Goal: Task Accomplishment & Management: Use online tool/utility

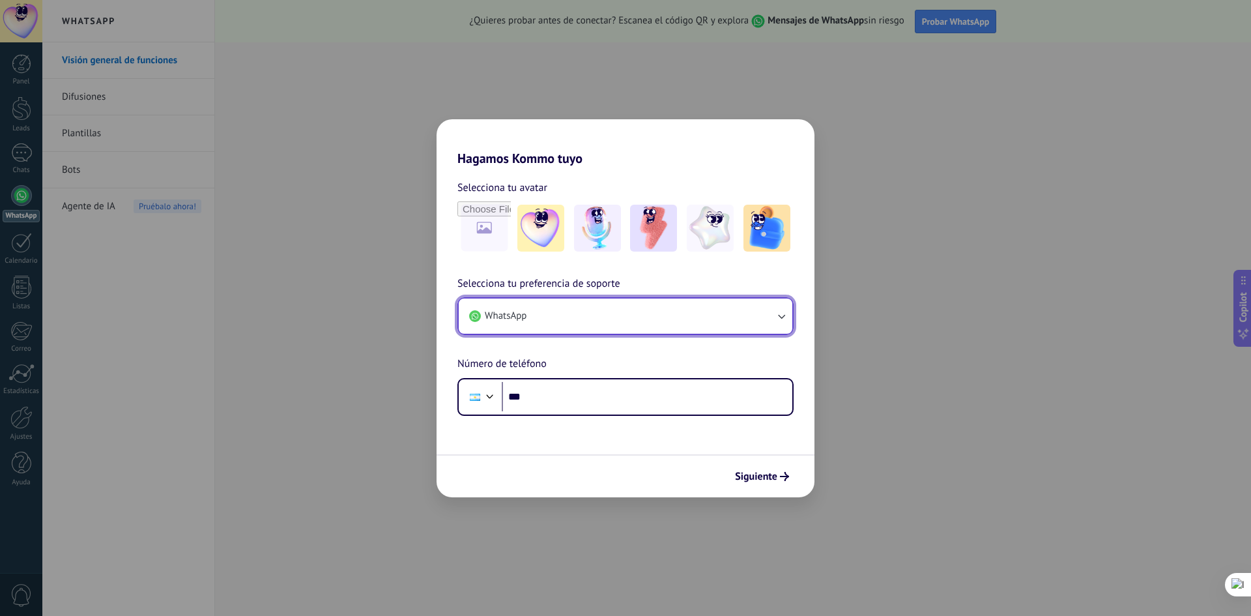
click at [610, 311] on button "WhatsApp" at bounding box center [626, 315] width 334 height 35
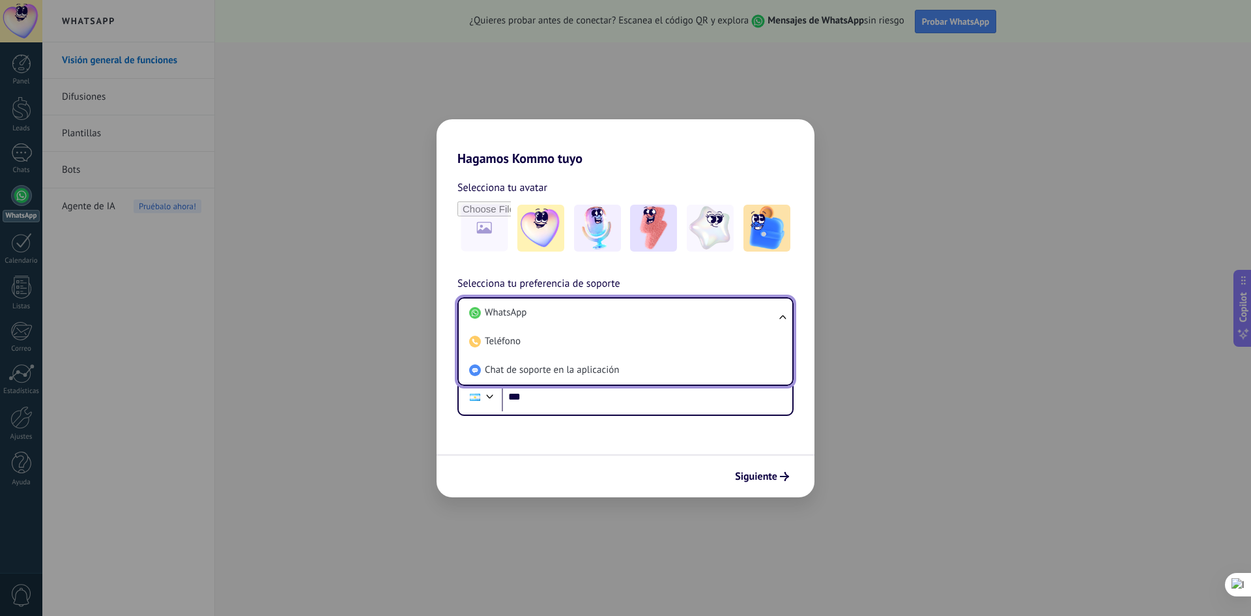
click at [610, 311] on li "WhatsApp" at bounding box center [623, 312] width 318 height 29
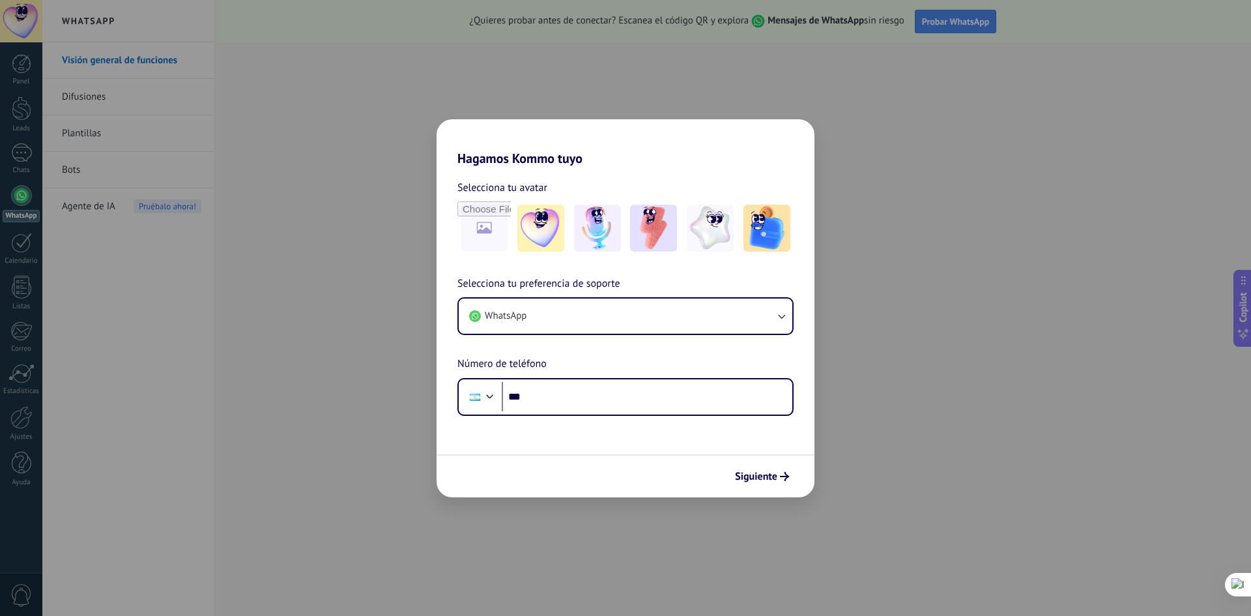
click at [239, 228] on div "Hagamos Kommo tuyo Selecciona tu avatar Selecciona tu preferencia de soporte Wh…" at bounding box center [625, 308] width 1251 height 616
click at [657, 388] on input "***" at bounding box center [647, 397] width 291 height 30
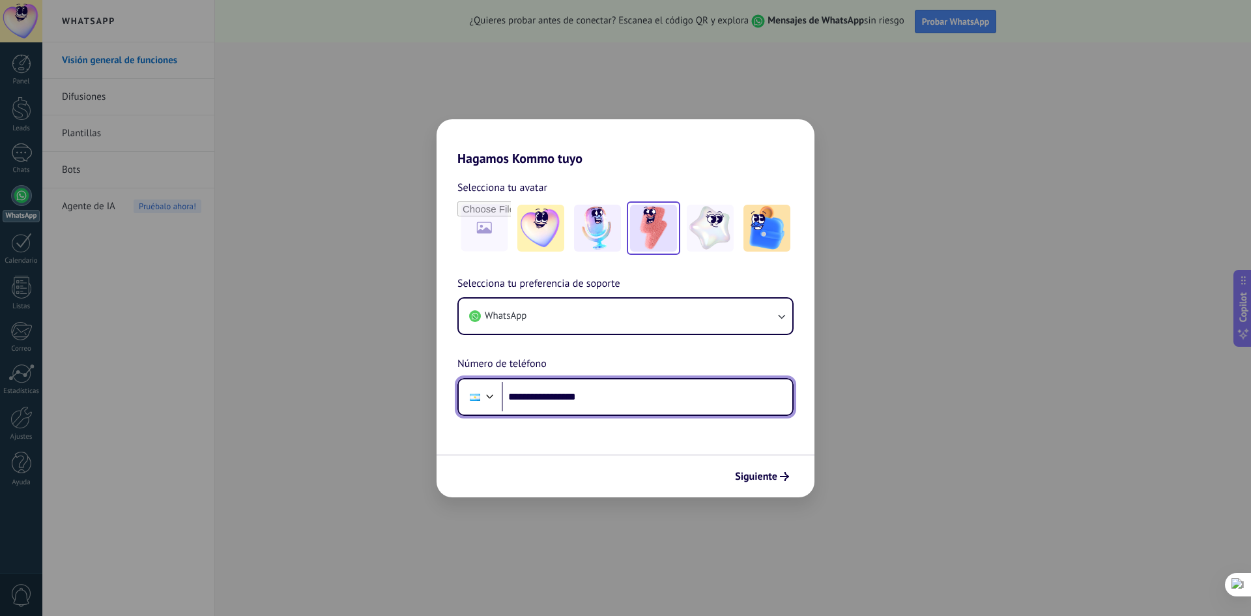
type input "**********"
click at [647, 240] on img at bounding box center [653, 228] width 47 height 47
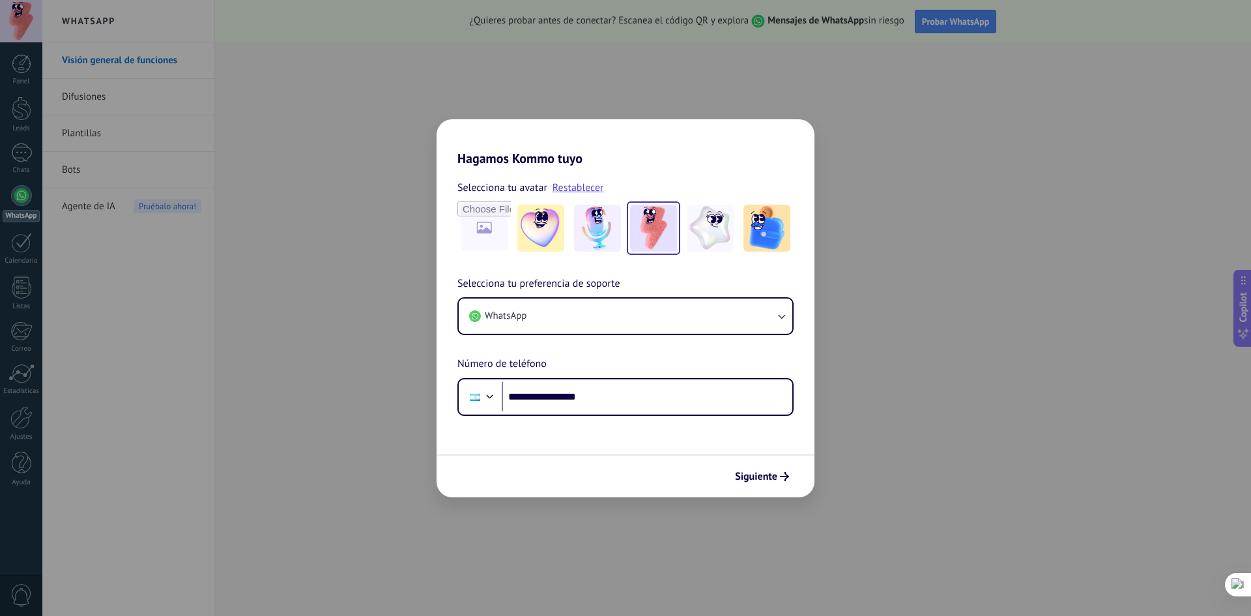
click at [759, 472] on span "Siguiente" at bounding box center [756, 476] width 42 height 9
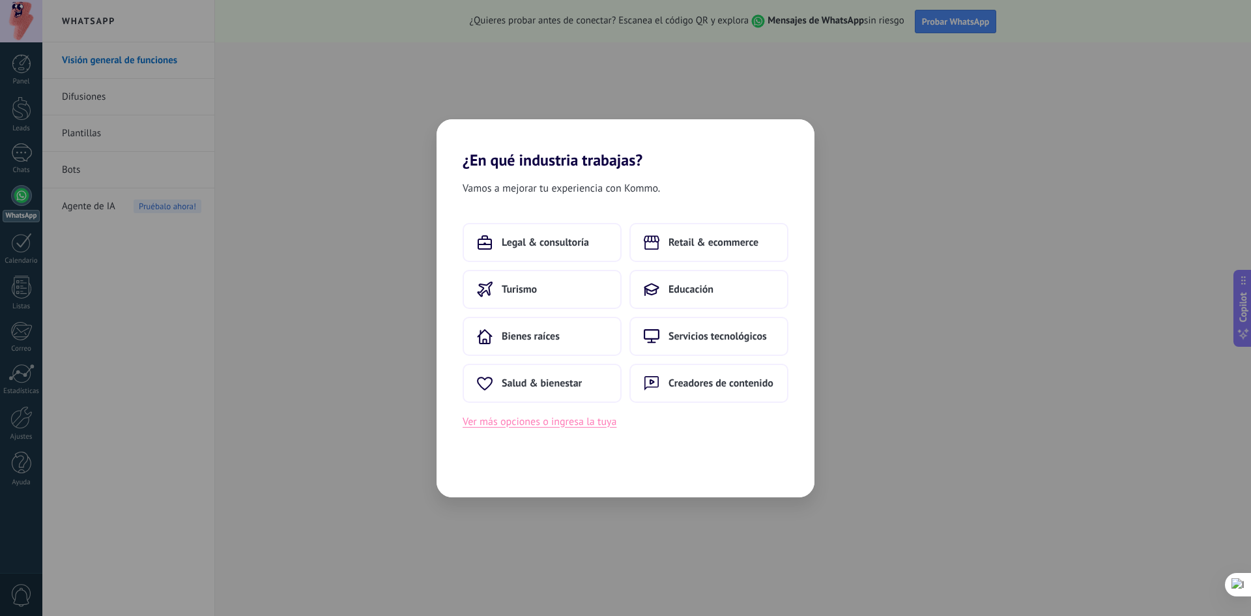
click at [573, 424] on button "Ver más opciones o ingresa la tuya" at bounding box center [540, 421] width 154 height 17
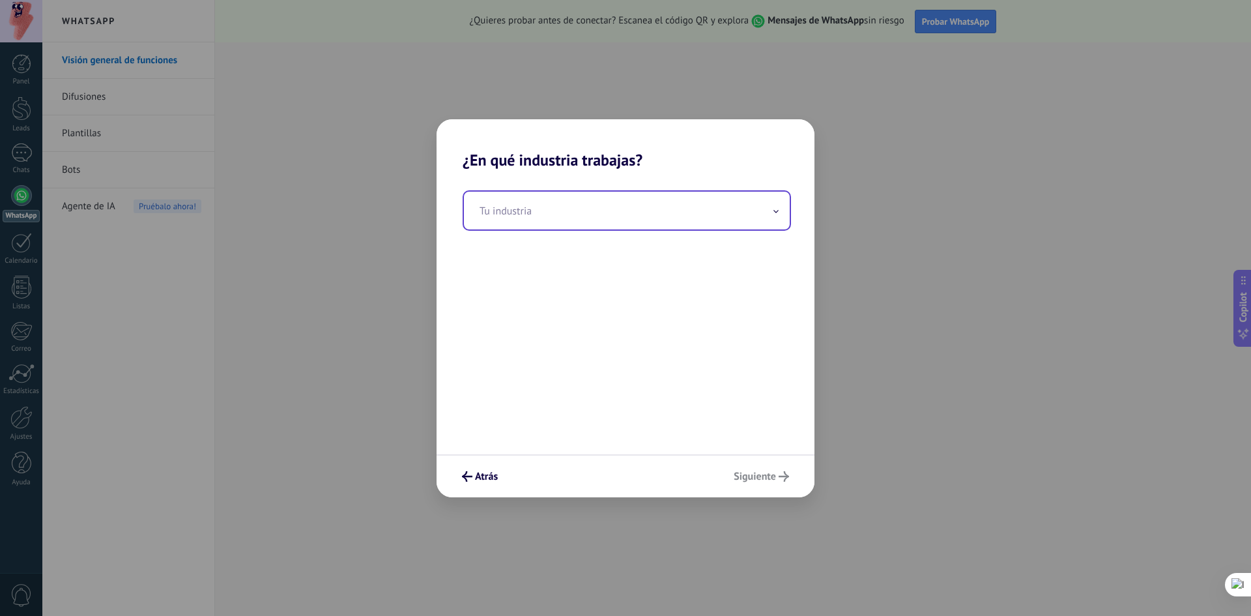
click at [623, 206] on input "text" at bounding box center [627, 211] width 326 height 38
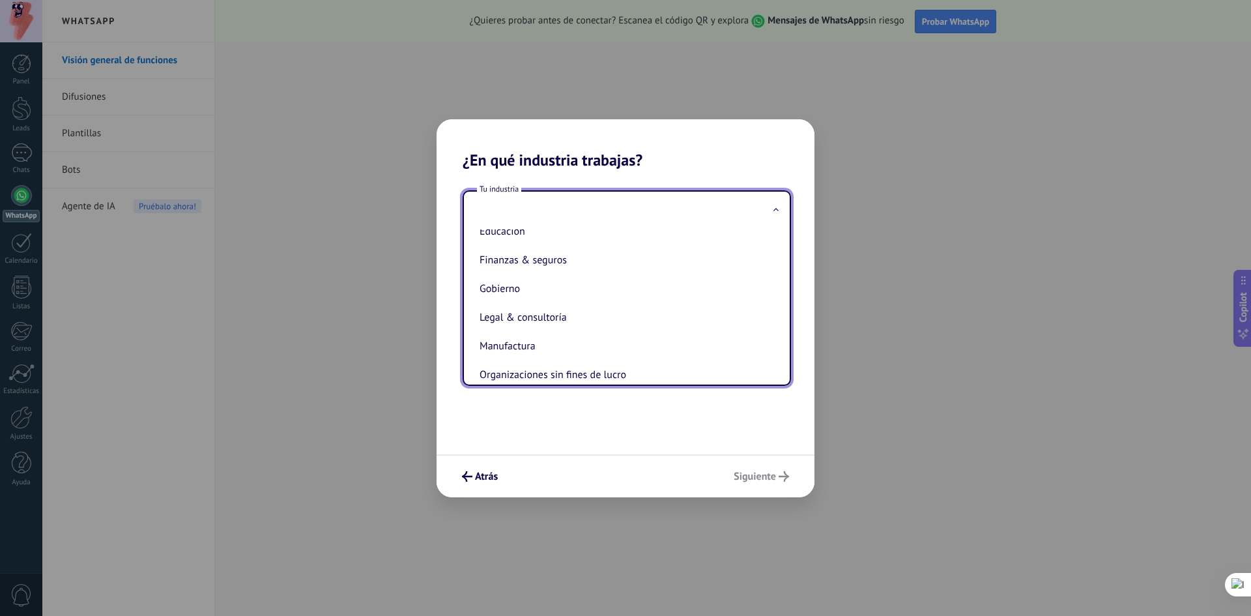
scroll to position [85, 0]
click at [588, 423] on div "Tu industria Automotriz Bienes raíces Creadores de contenido Educación Finanzas…" at bounding box center [625, 311] width 378 height 285
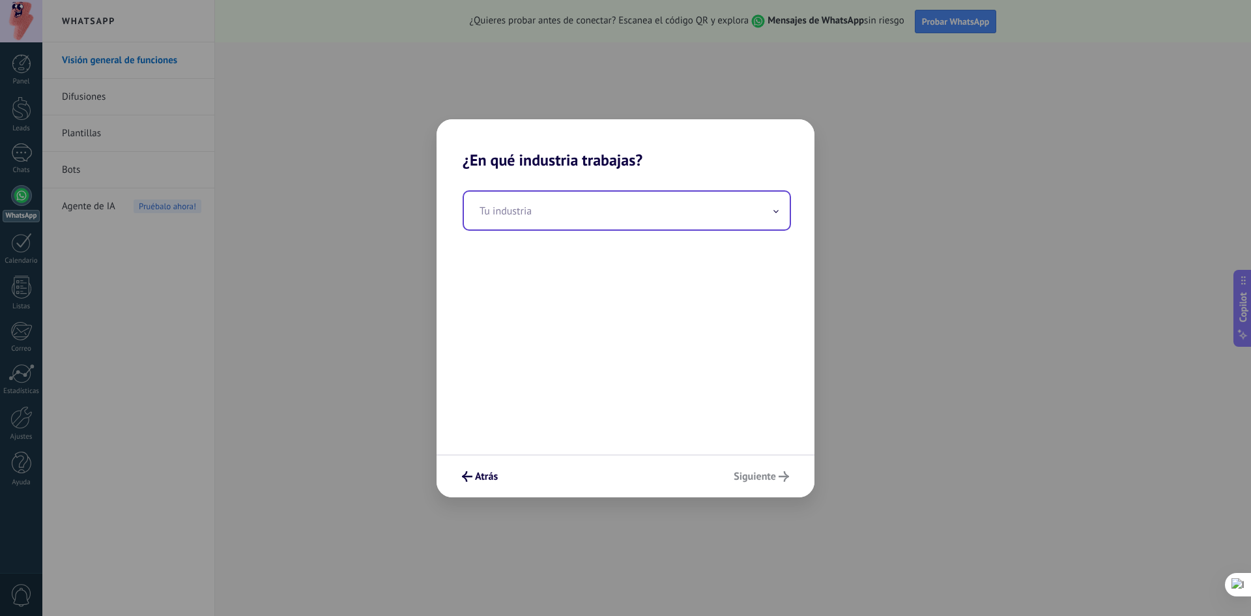
click at [653, 199] on input "text" at bounding box center [627, 211] width 326 height 38
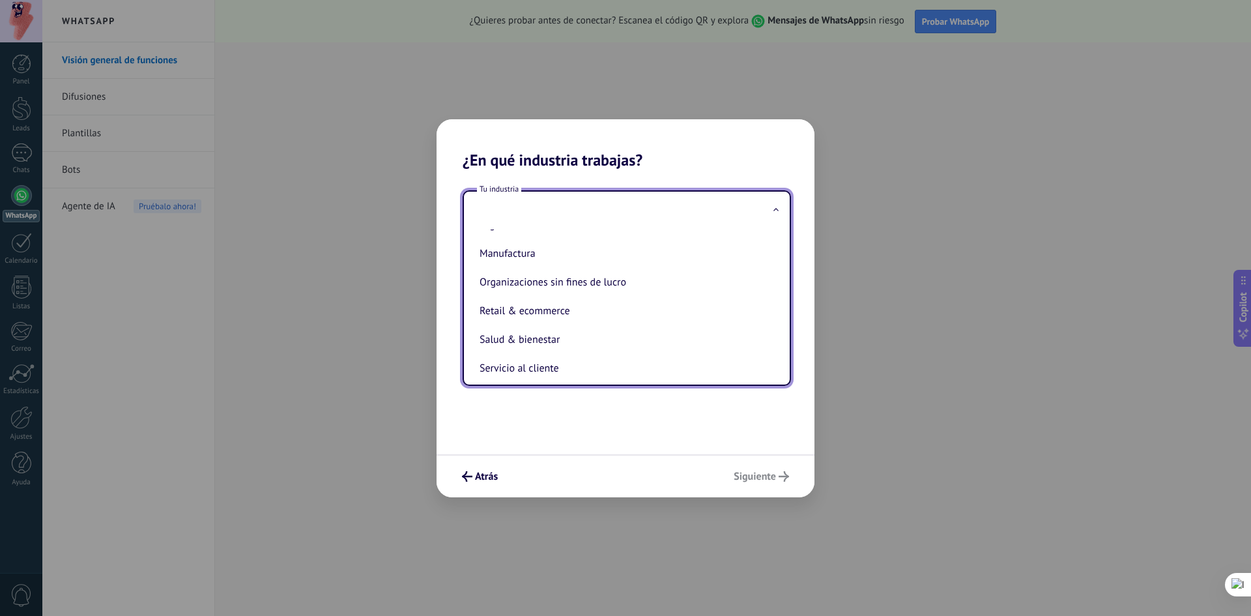
scroll to position [195, 0]
click at [612, 317] on li "Retail & ecommerce" at bounding box center [624, 308] width 300 height 29
type input "**********"
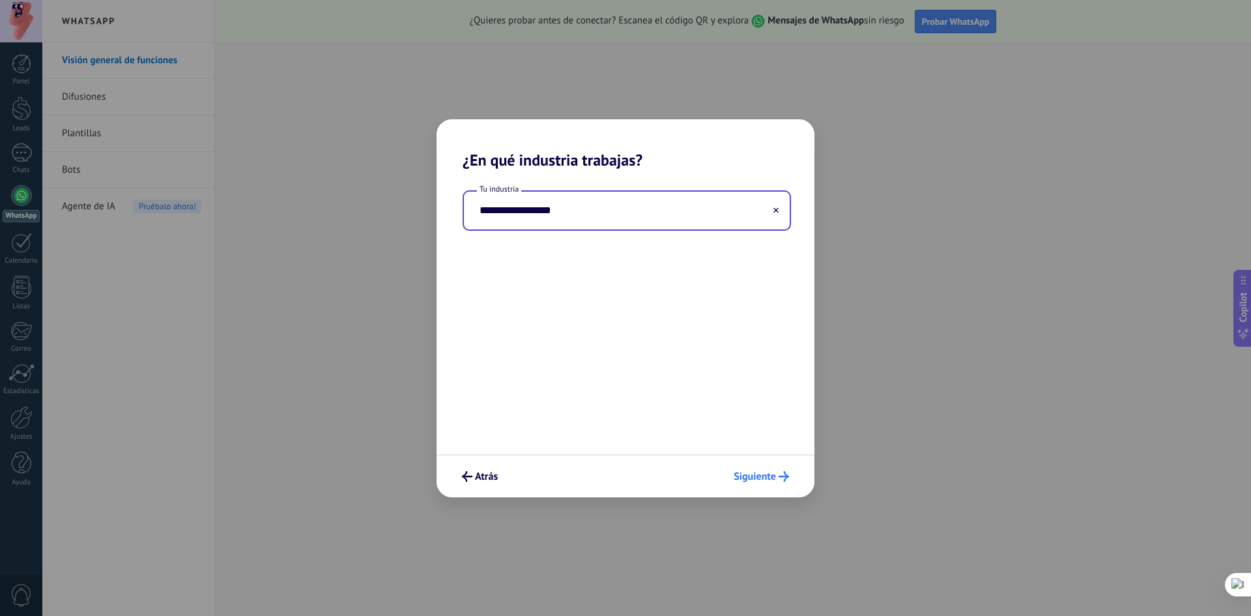
click at [767, 478] on span "Siguiente" at bounding box center [755, 476] width 42 height 9
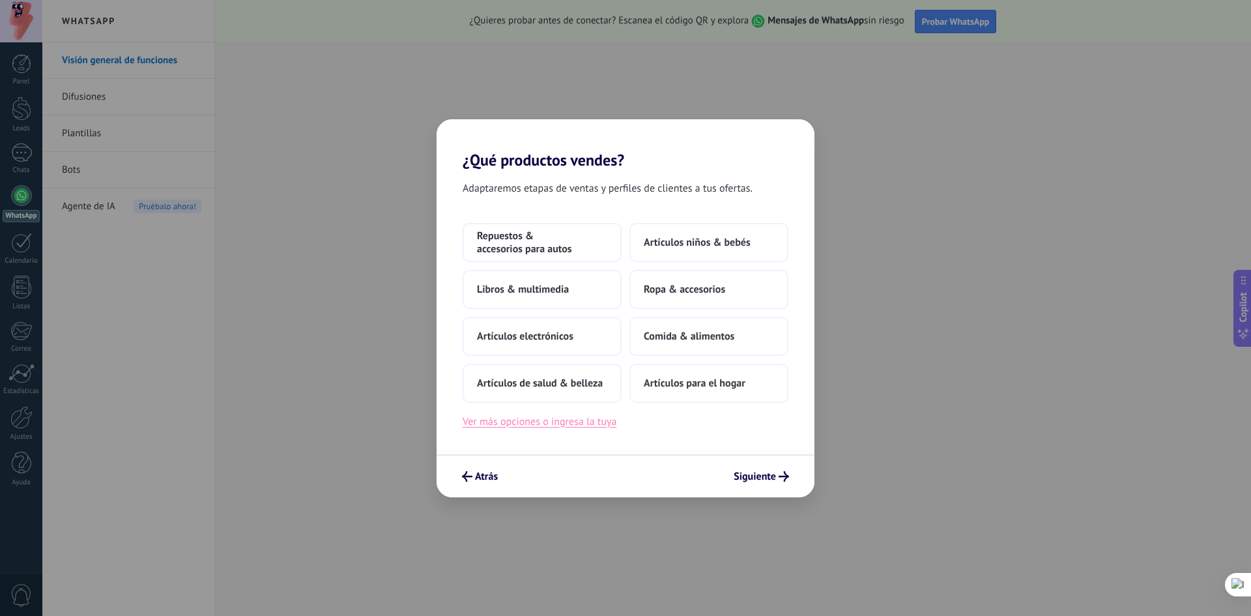
click at [533, 414] on button "Ver más opciones o ingresa la tuya" at bounding box center [540, 421] width 154 height 17
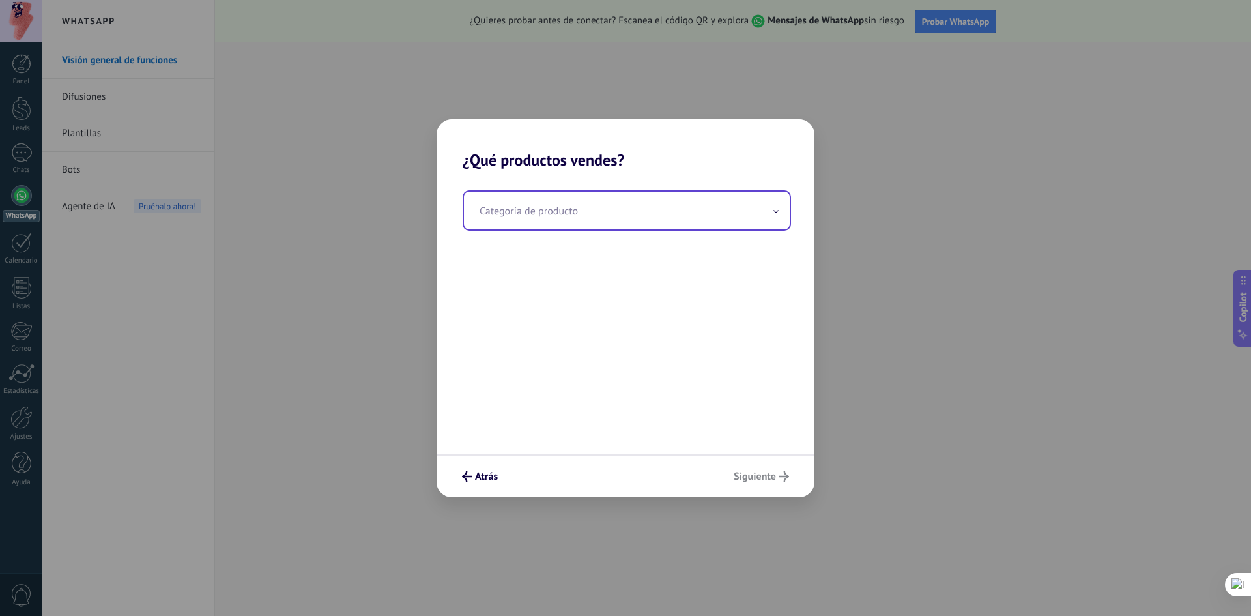
click at [608, 218] on input "text" at bounding box center [627, 211] width 326 height 38
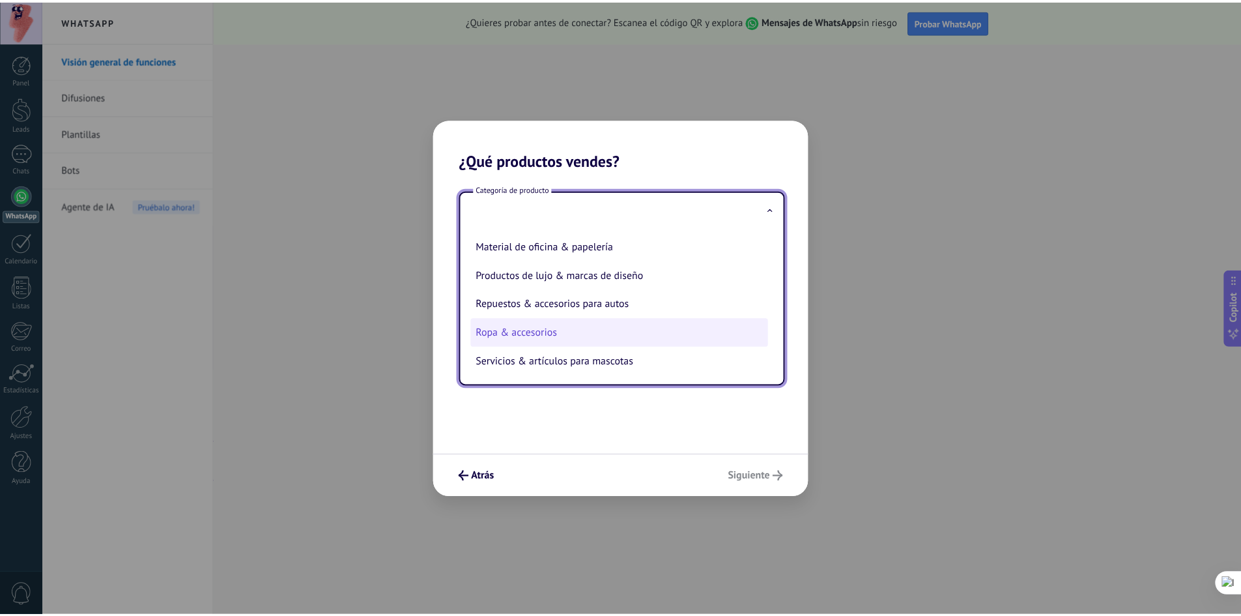
scroll to position [288, 0]
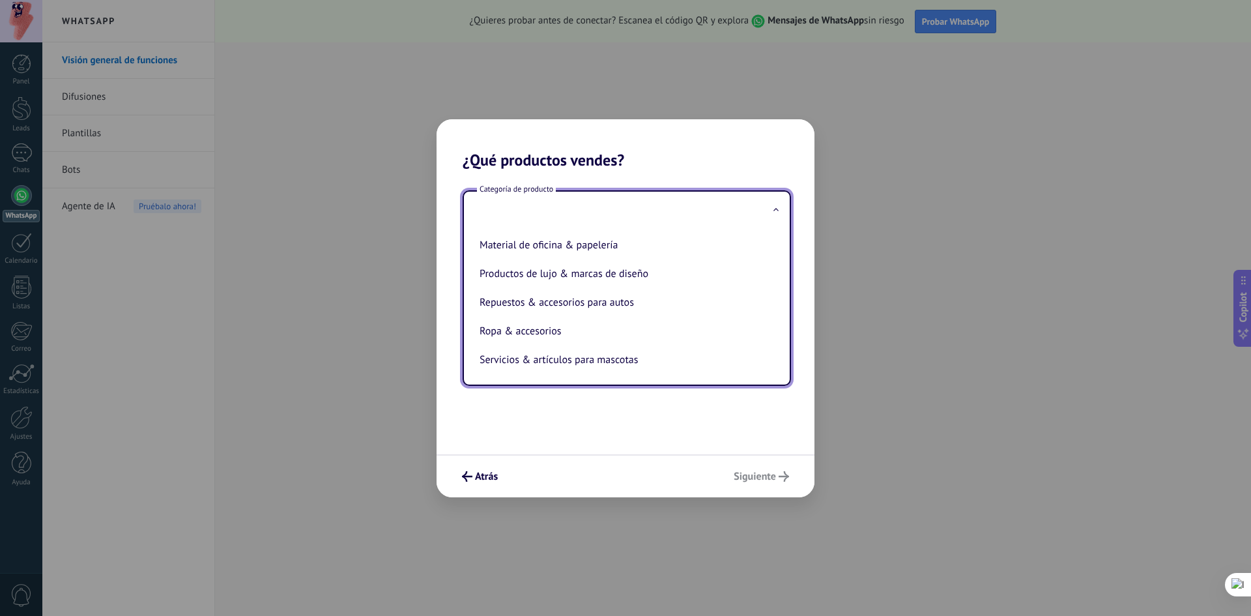
click at [598, 411] on div "Categoría de producto Artículos de salud & belleza Artículos deportivos Artícul…" at bounding box center [625, 311] width 378 height 285
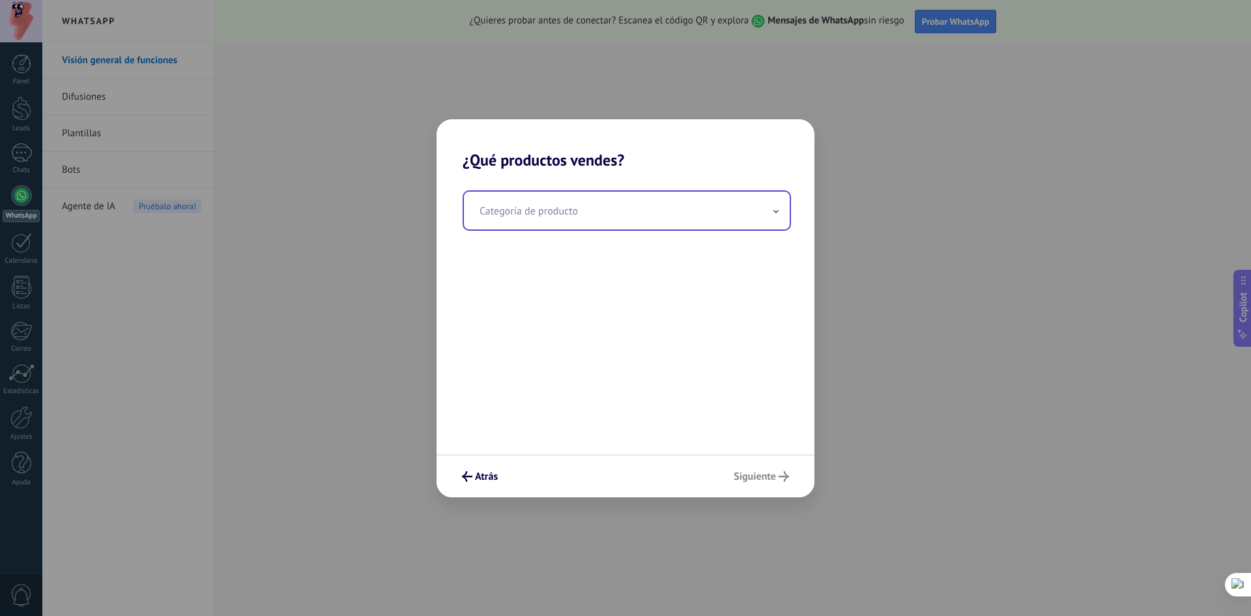
click at [640, 218] on input "text" at bounding box center [627, 211] width 326 height 38
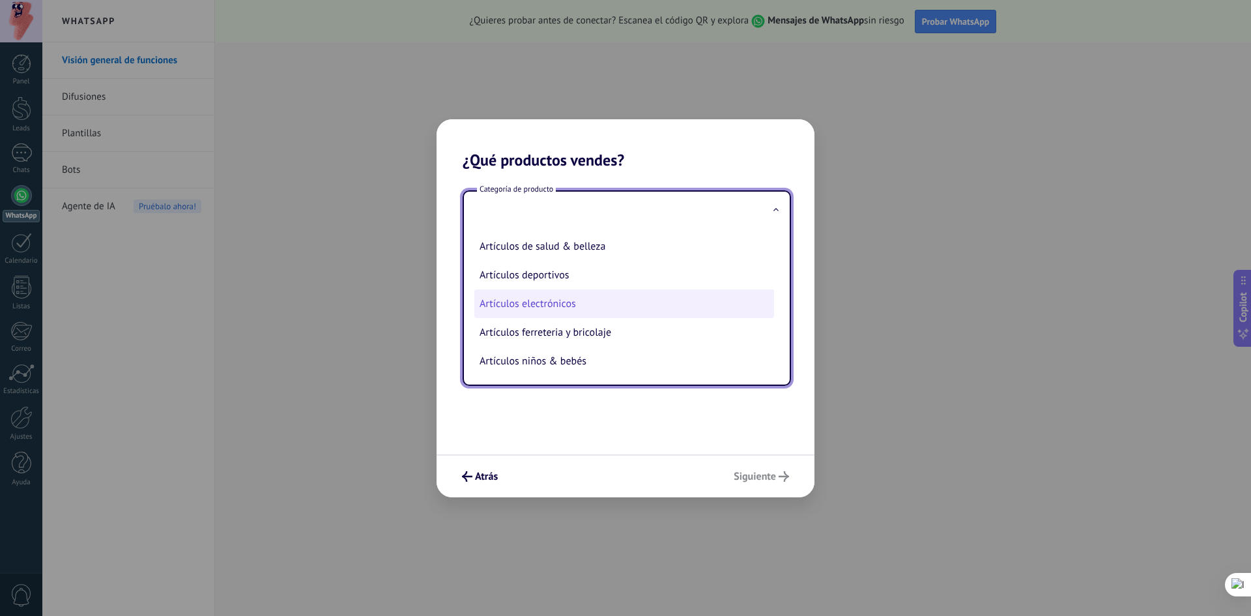
click at [600, 298] on li "Artículos electrónicos" at bounding box center [624, 303] width 300 height 29
type input "**********"
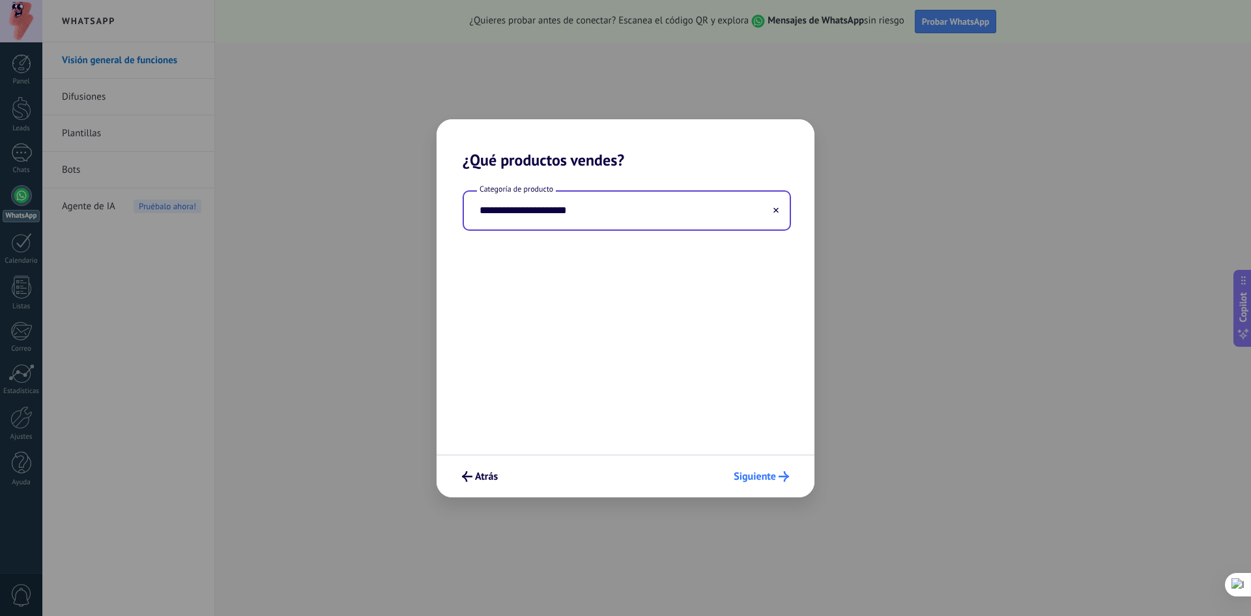
click at [772, 474] on span "Siguiente" at bounding box center [761, 476] width 55 height 10
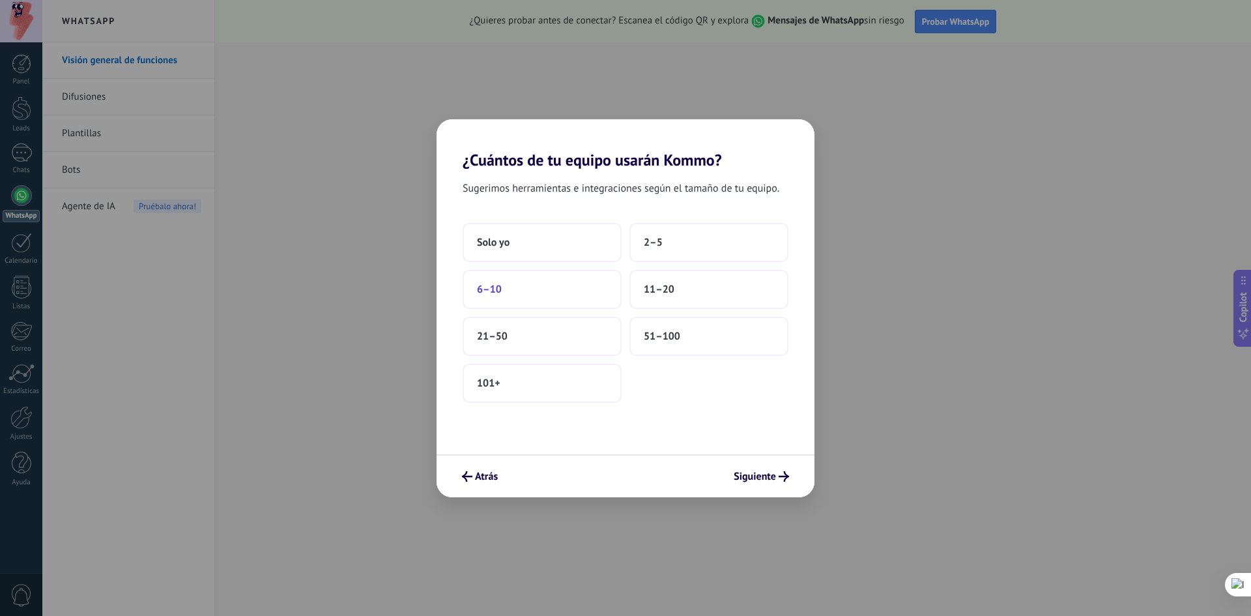
click at [605, 297] on button "6–10" at bounding box center [542, 289] width 159 height 39
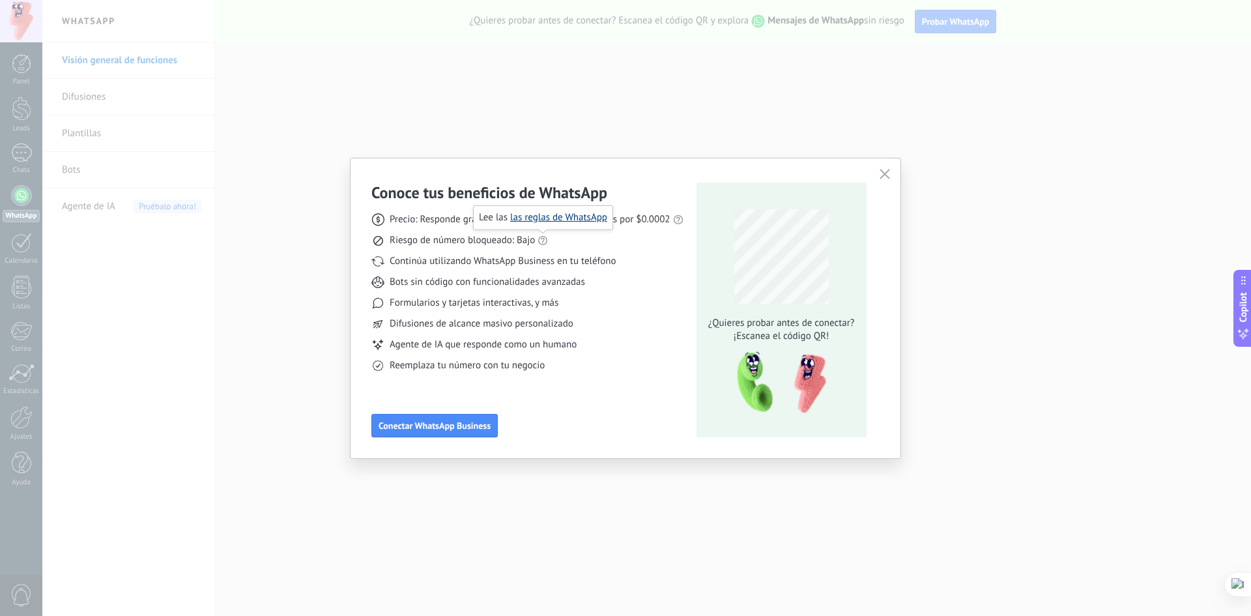
click at [549, 220] on link "las reglas de WhatsApp" at bounding box center [558, 217] width 97 height 12
click at [890, 177] on button "button" at bounding box center [884, 174] width 17 height 18
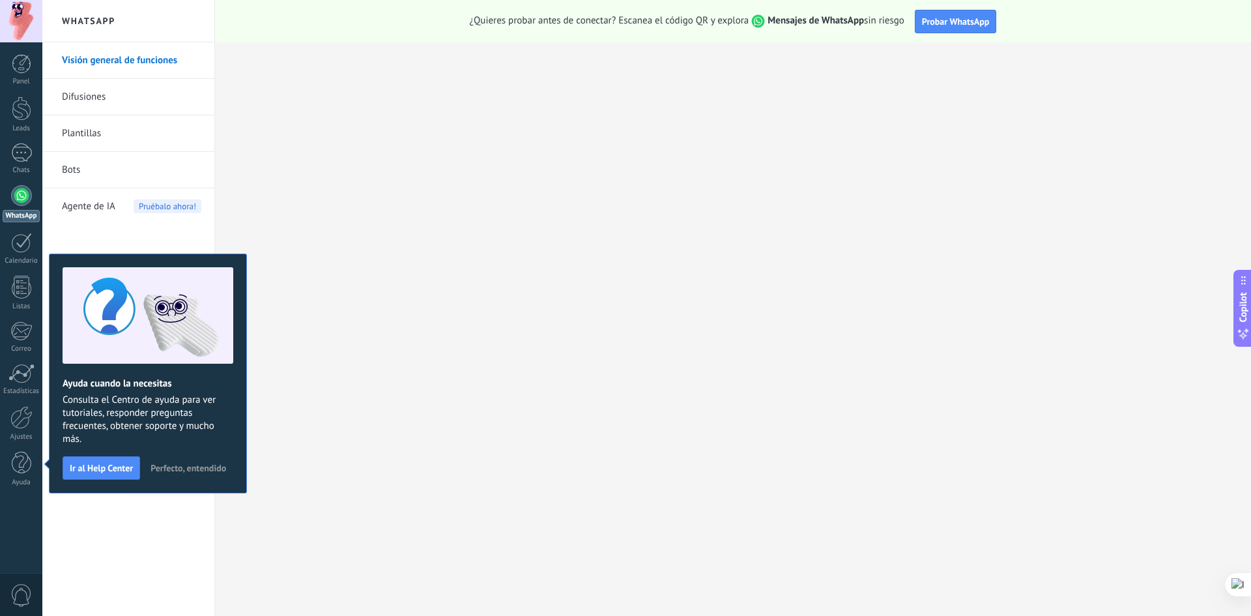
click at [180, 468] on span "Perfecto, entendido" at bounding box center [188, 467] width 76 height 9
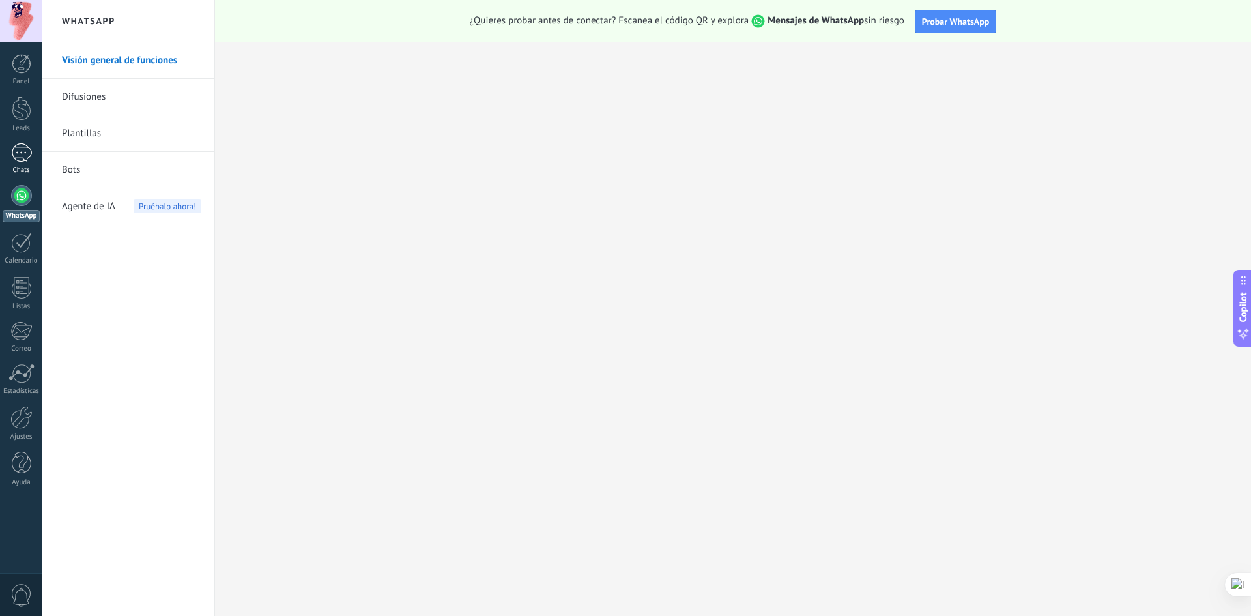
click at [21, 156] on div at bounding box center [21, 152] width 21 height 19
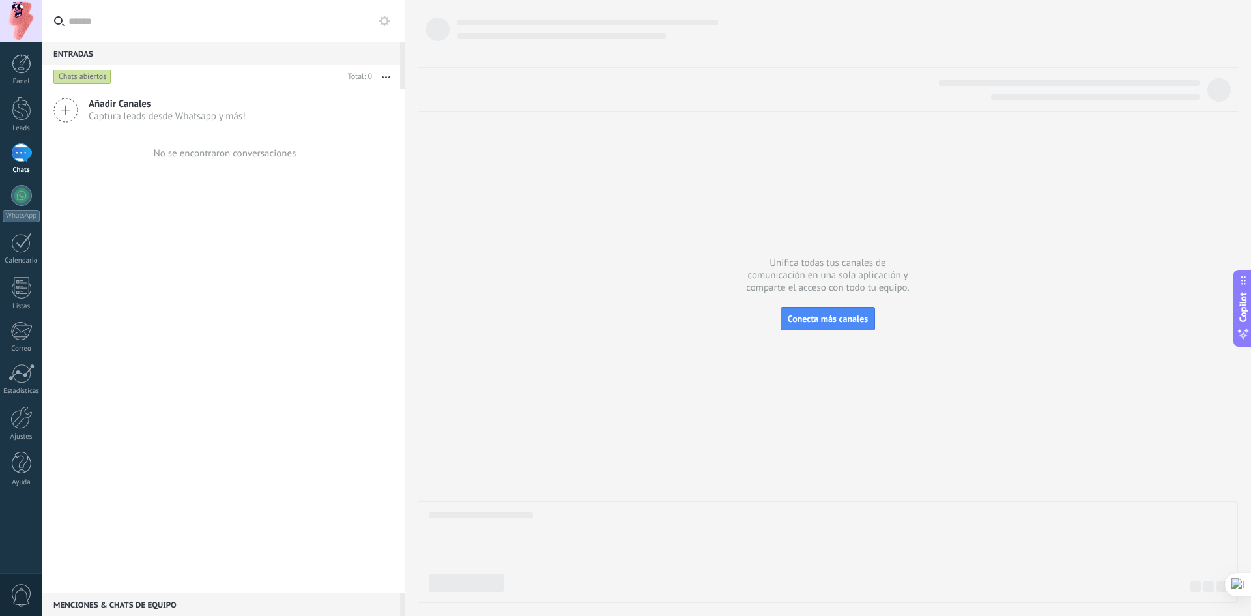
click at [94, 76] on div "Chats abiertos" at bounding box center [82, 77] width 58 height 16
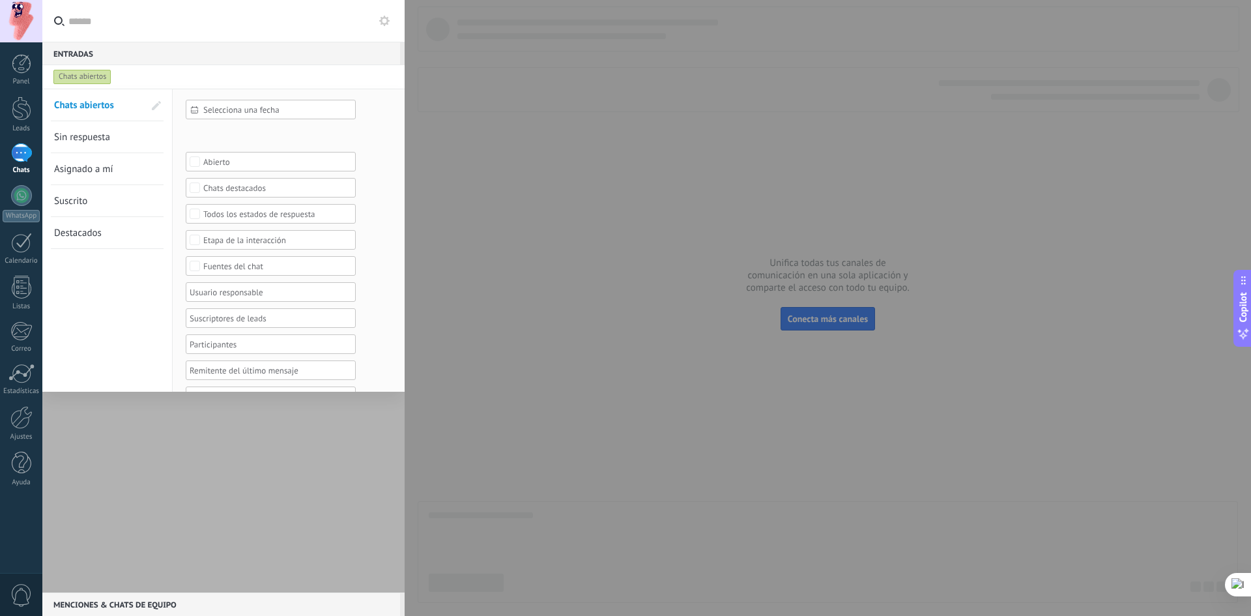
click at [106, 78] on div "Chats abiertos" at bounding box center [82, 77] width 58 height 16
click at [164, 436] on div at bounding box center [223, 341] width 362 height 504
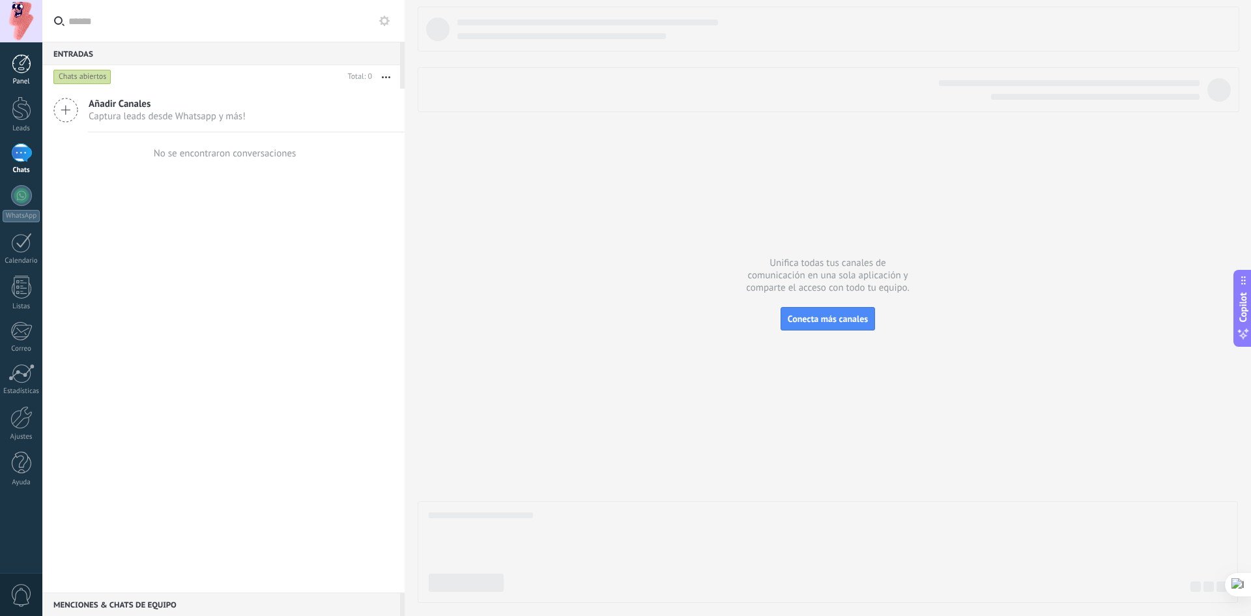
click at [26, 75] on link "Panel" at bounding box center [21, 70] width 42 height 32
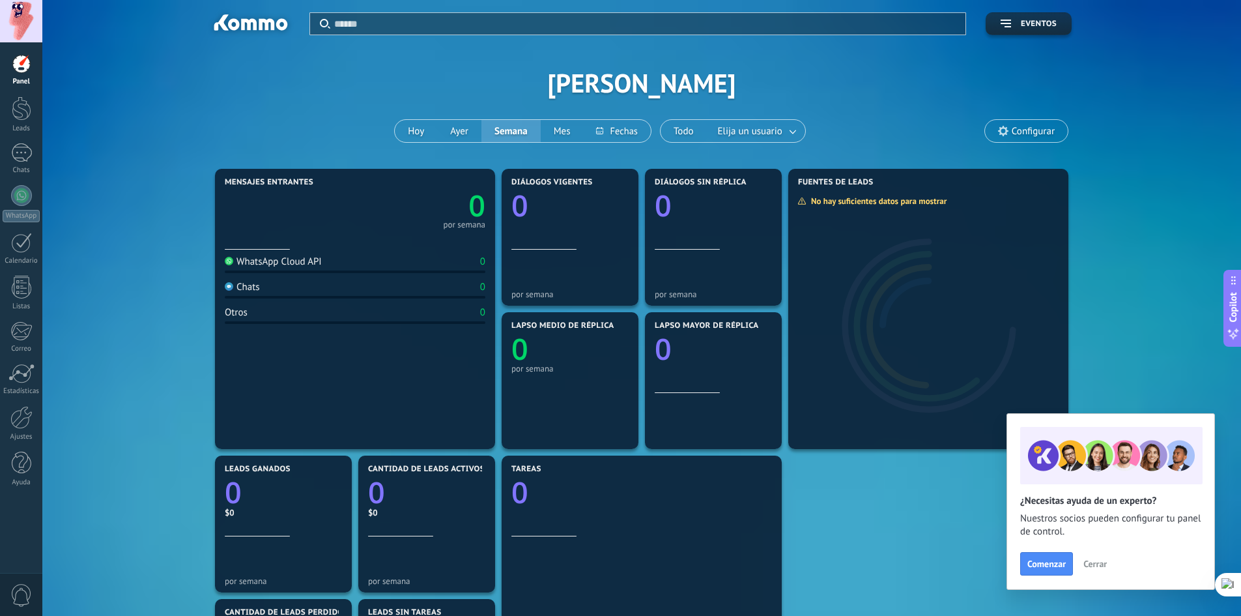
click at [1086, 563] on span "Cerrar" at bounding box center [1094, 563] width 23 height 9
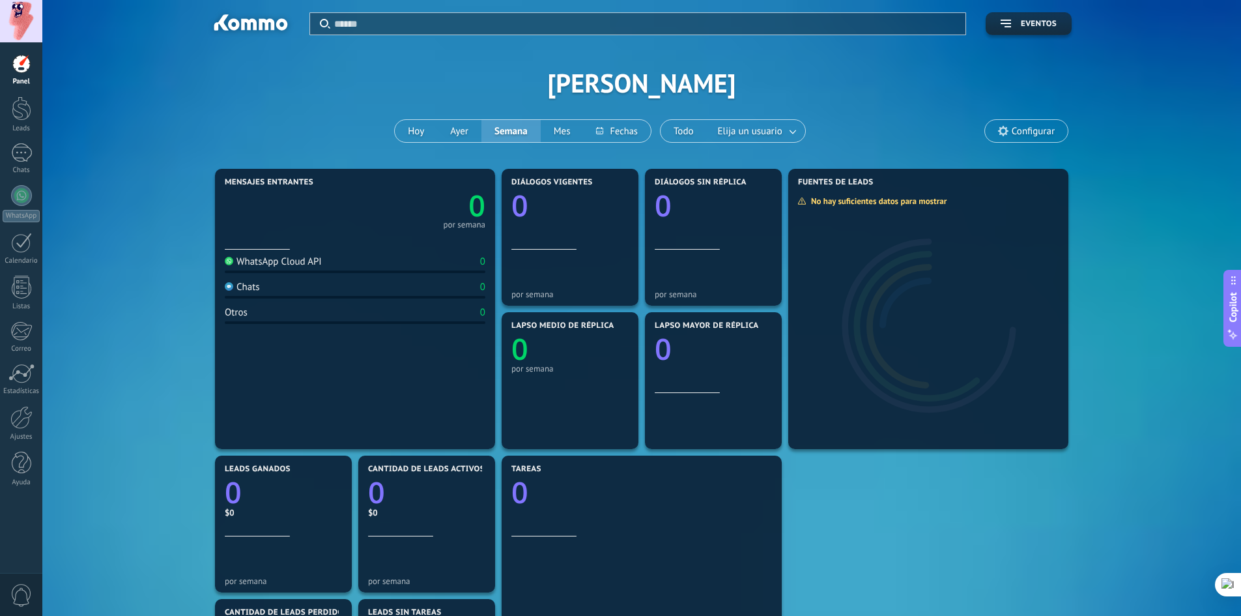
click at [287, 261] on div "WhatsApp Cloud API" at bounding box center [273, 261] width 97 height 12
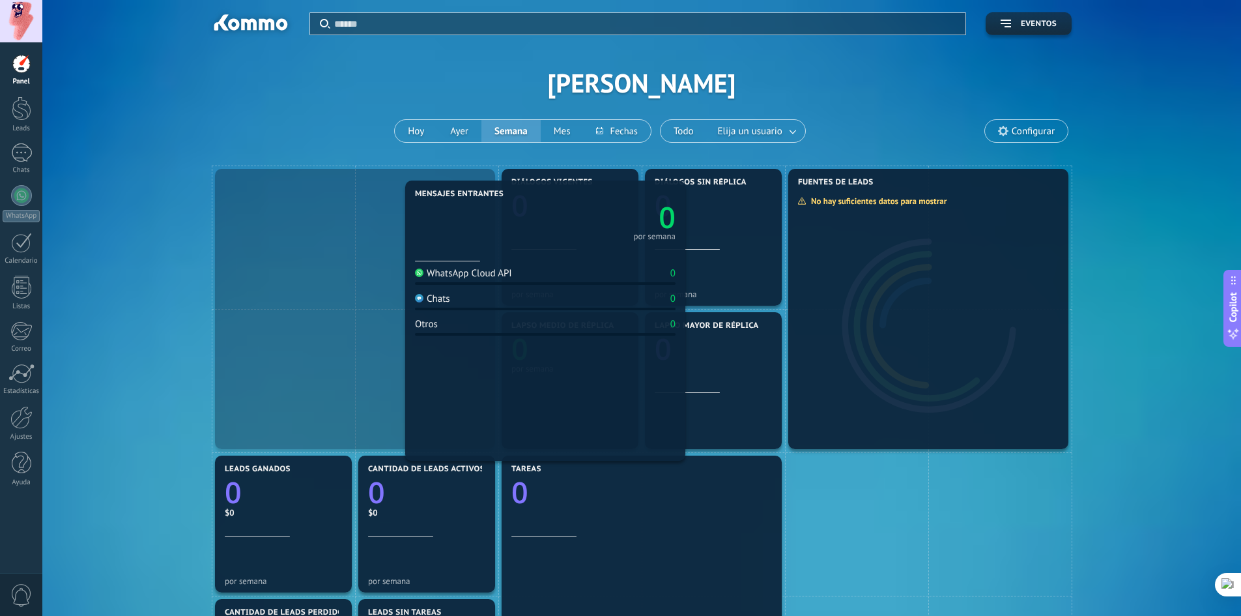
drag, startPoint x: 287, startPoint y: 261, endPoint x: 399, endPoint y: 270, distance: 112.5
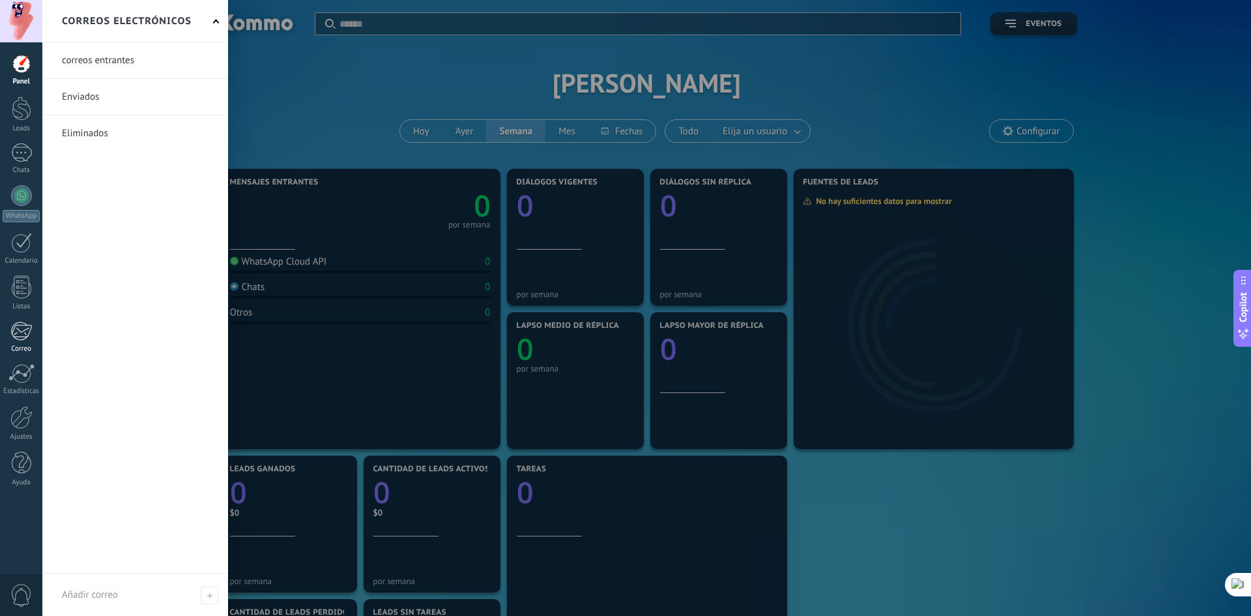
click at [29, 332] on div at bounding box center [20, 331] width 21 height 20
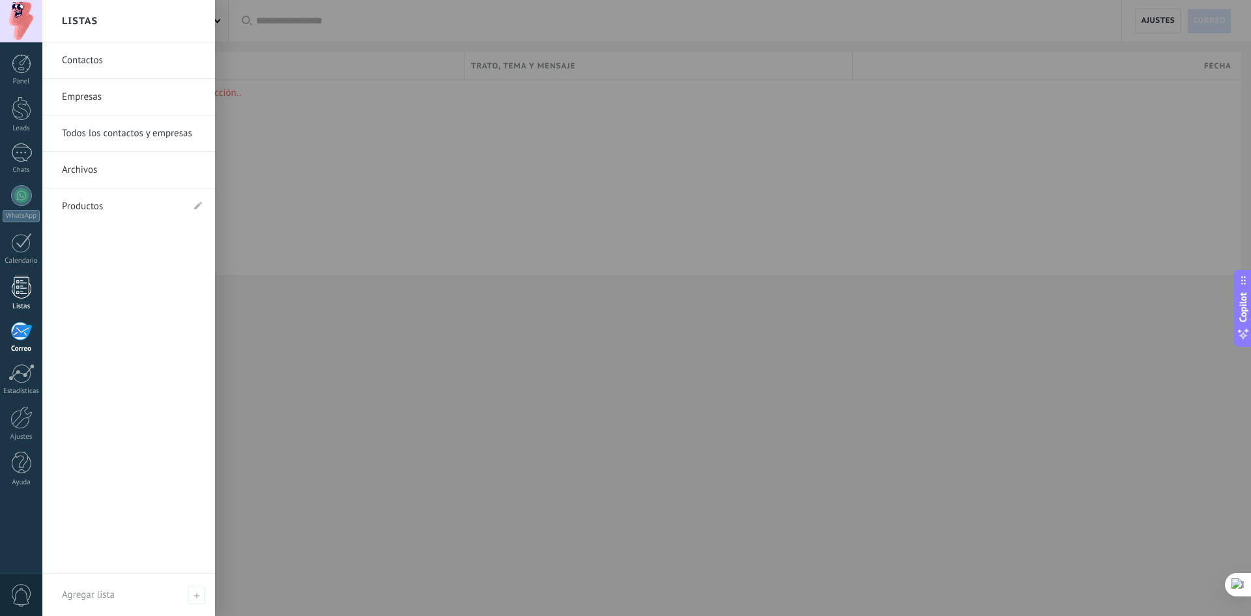
click at [21, 299] on link "Listas" at bounding box center [21, 293] width 42 height 35
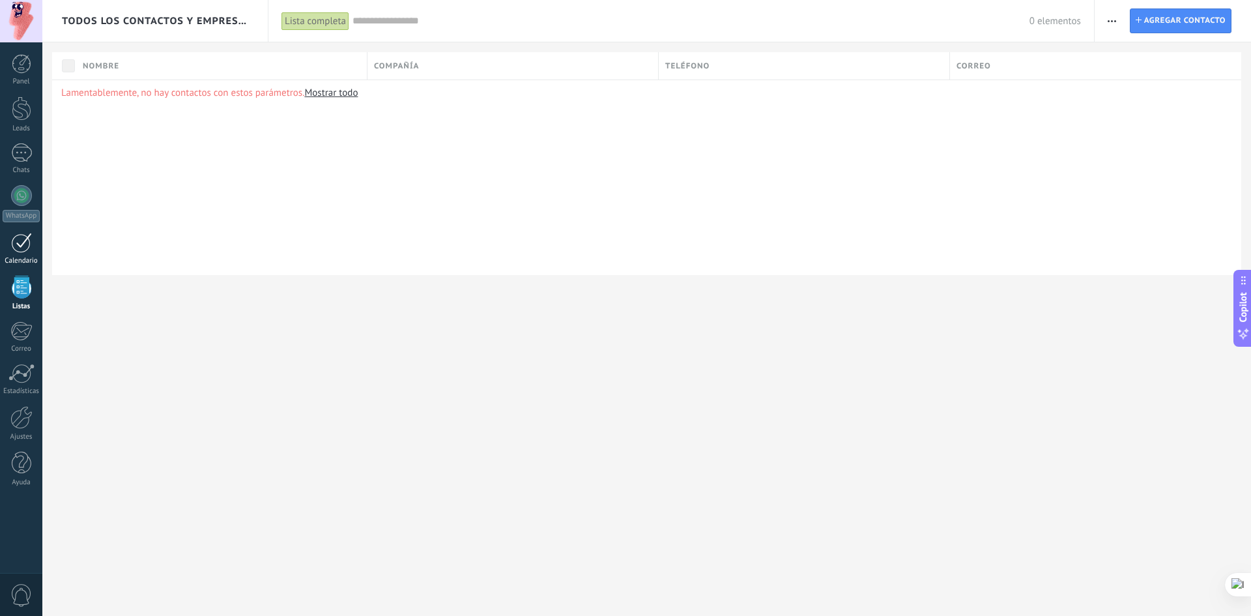
click at [29, 255] on link "Calendario" at bounding box center [21, 249] width 42 height 33
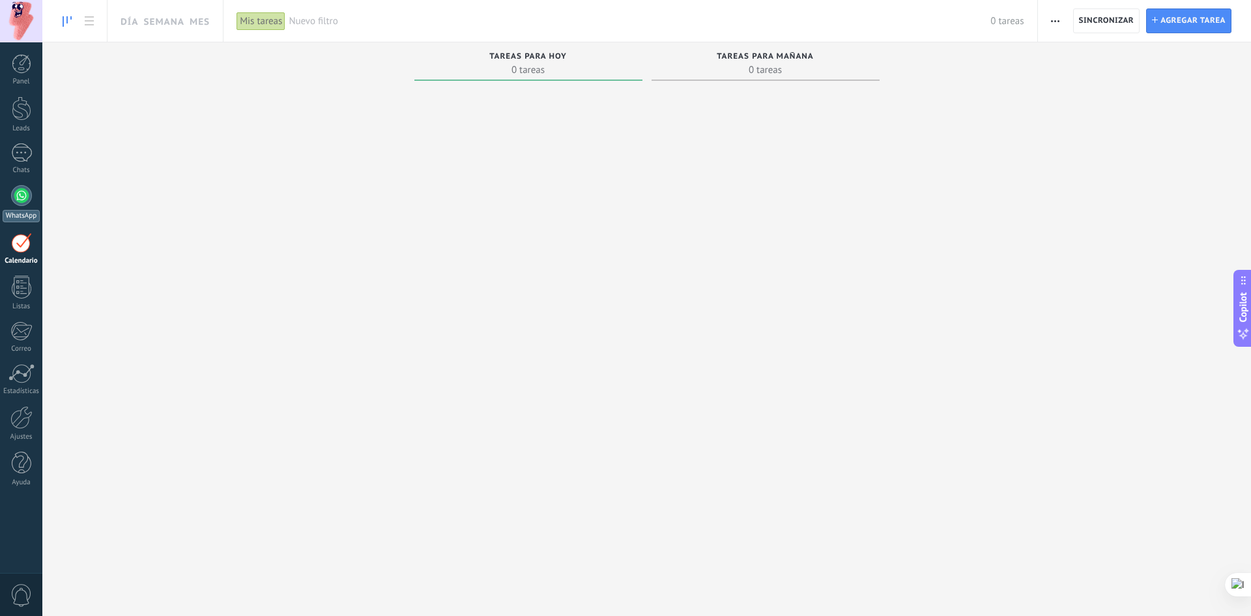
click at [23, 186] on div at bounding box center [21, 195] width 21 height 21
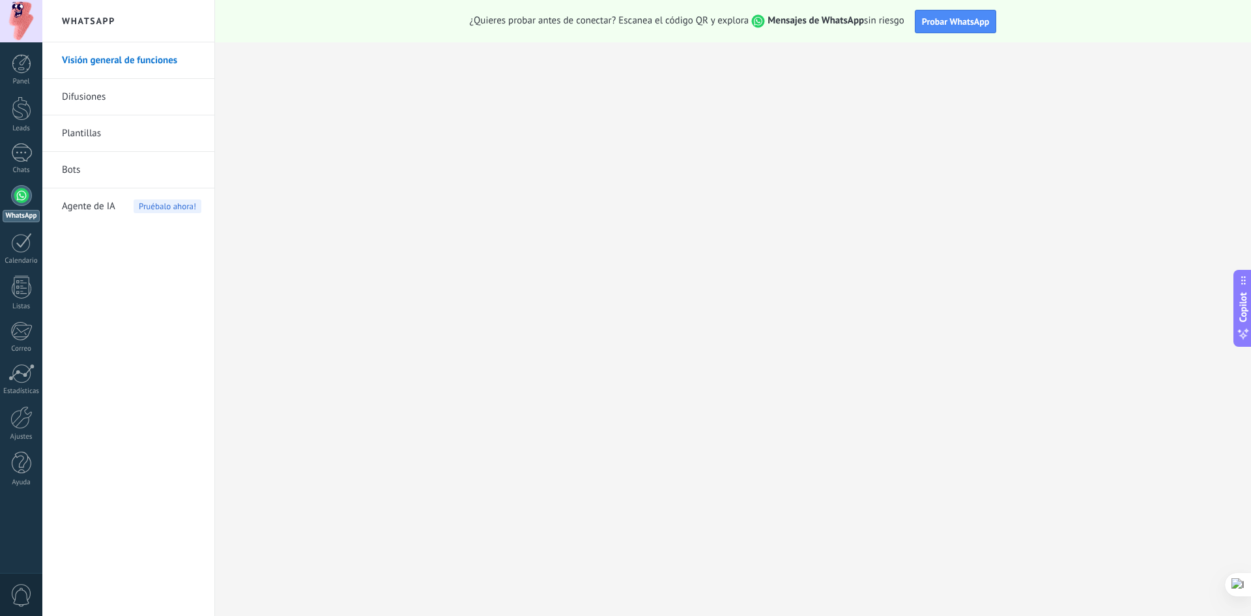
click at [106, 202] on span "Agente de IA" at bounding box center [88, 206] width 53 height 36
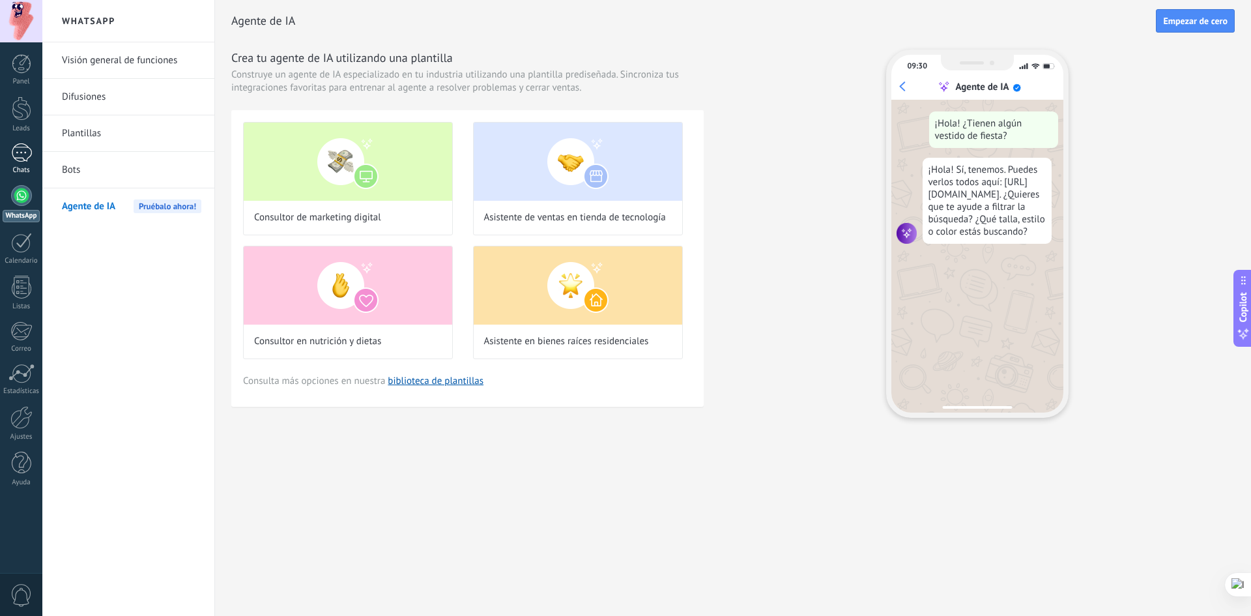
click at [16, 164] on link "Chats" at bounding box center [21, 158] width 42 height 31
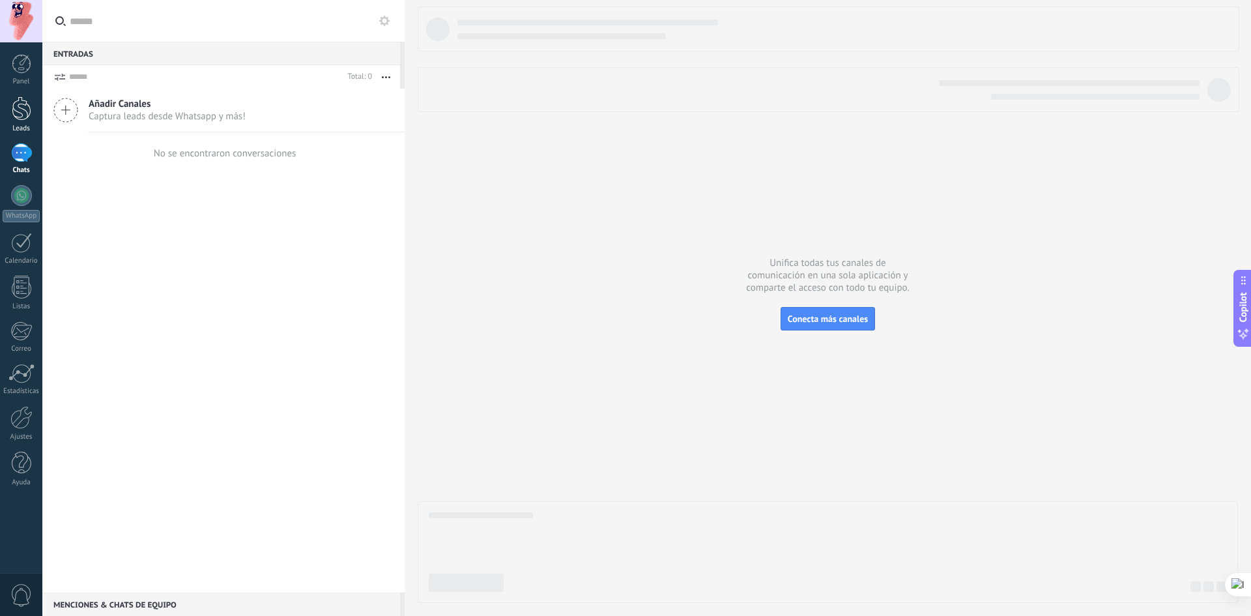
click at [26, 120] on div at bounding box center [22, 108] width 20 height 24
